Goal: Transaction & Acquisition: Purchase product/service

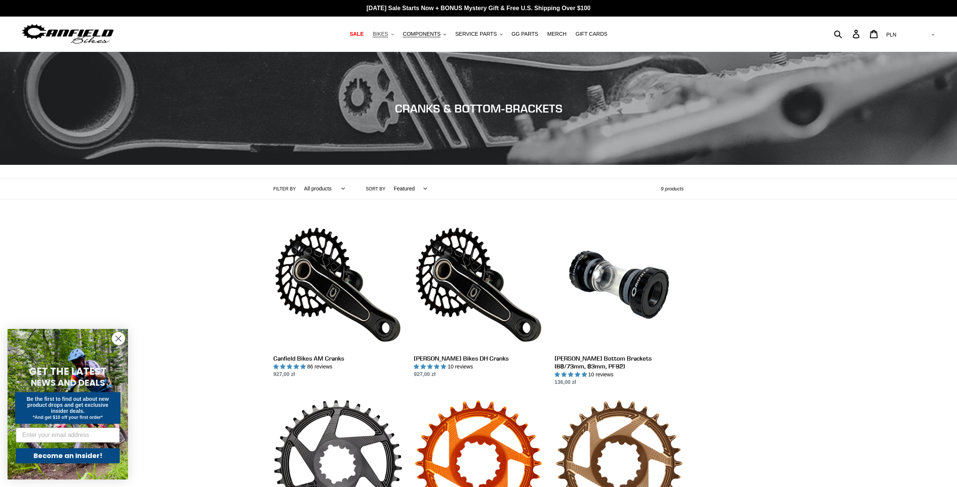
click at [379, 32] on span "BIKES" at bounding box center [380, 34] width 15 height 6
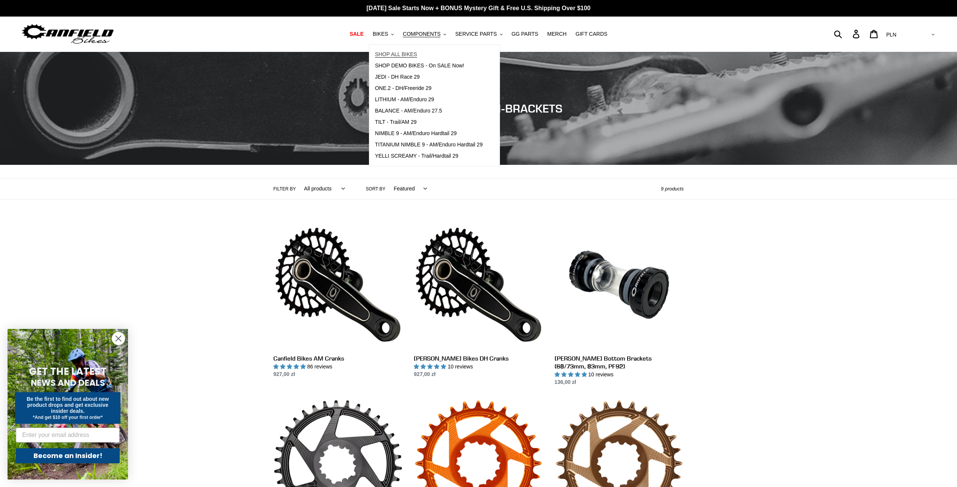
click at [398, 53] on span "SHOP ALL BIKES" at bounding box center [396, 54] width 42 height 6
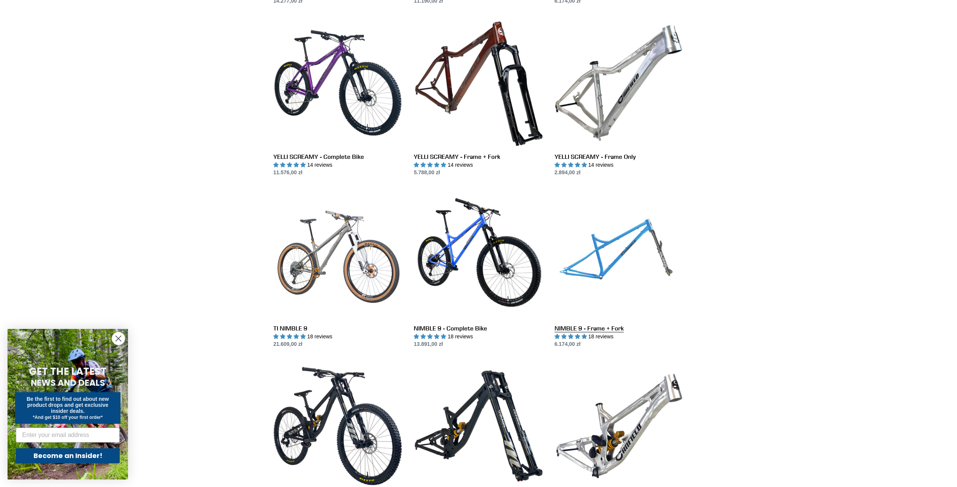
scroll to position [555, 0]
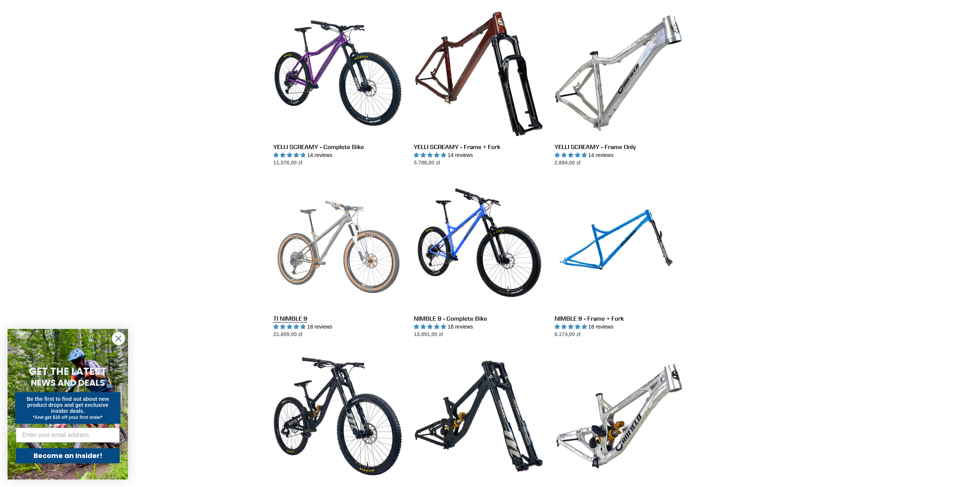
click at [357, 233] on link "TI NIMBLE 9" at bounding box center [337, 259] width 129 height 159
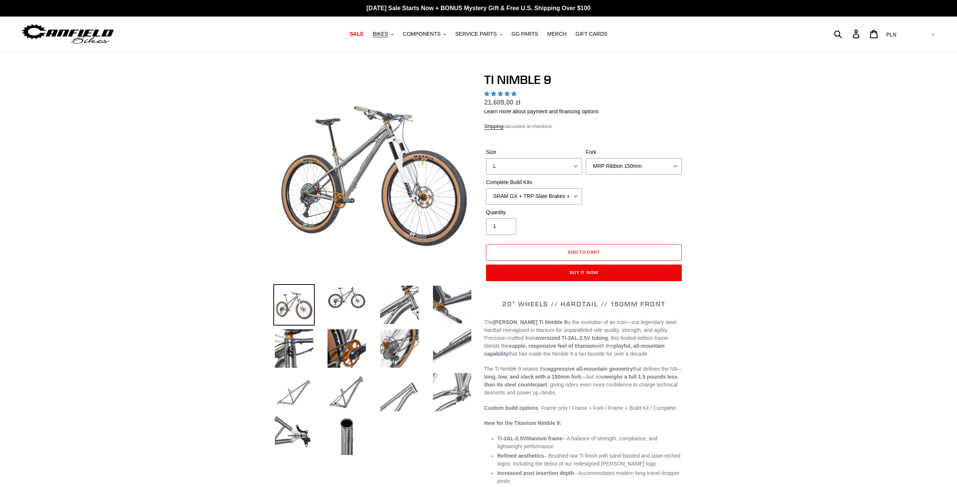
select select "highest-rating"
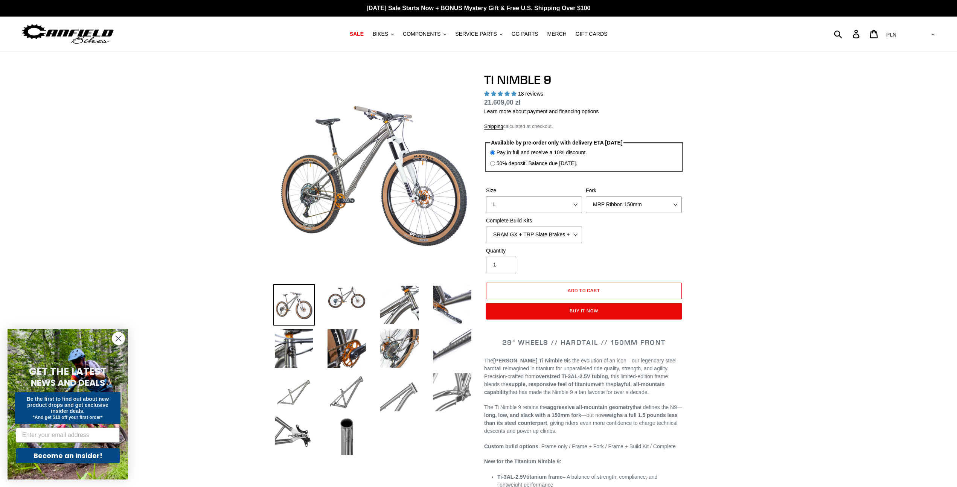
click at [430, 153] on img at bounding box center [302, 198] width 452 height 452
click at [358, 297] on img at bounding box center [346, 297] width 41 height 26
